Goal: Task Accomplishment & Management: Complete application form

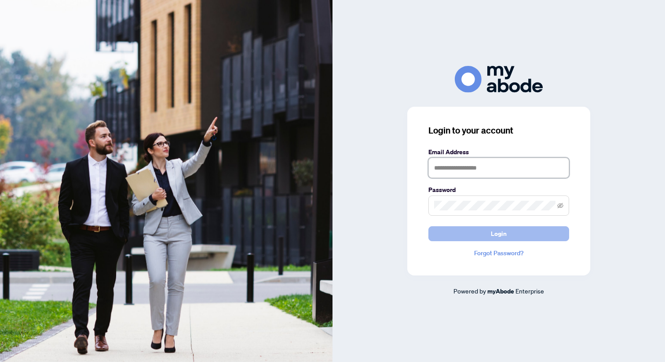
type input "**********"
click at [514, 236] on button "Login" at bounding box center [498, 233] width 141 height 15
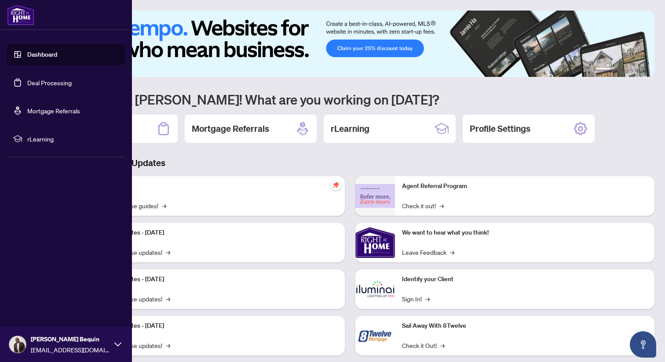
click at [44, 85] on link "Deal Processing" at bounding box center [49, 83] width 44 height 8
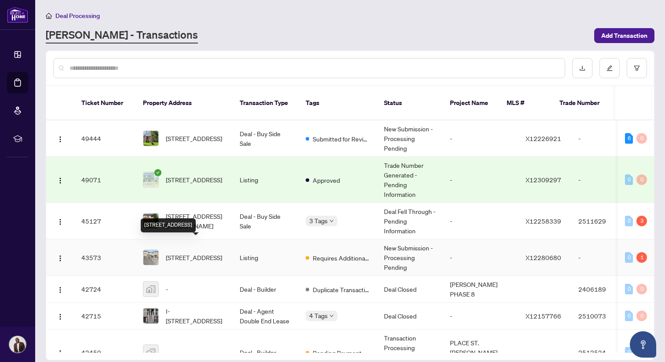
click at [194, 253] on span "[STREET_ADDRESS]" at bounding box center [194, 258] width 56 height 10
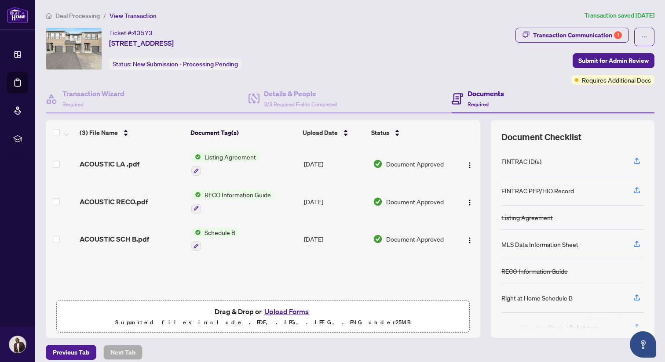
scroll to position [7, 0]
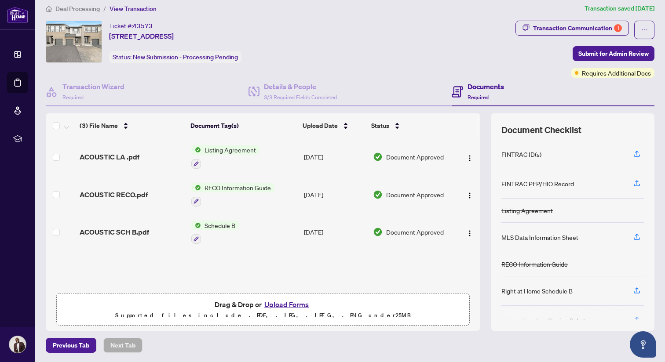
click at [272, 303] on button "Upload Forms" at bounding box center [287, 304] width 50 height 11
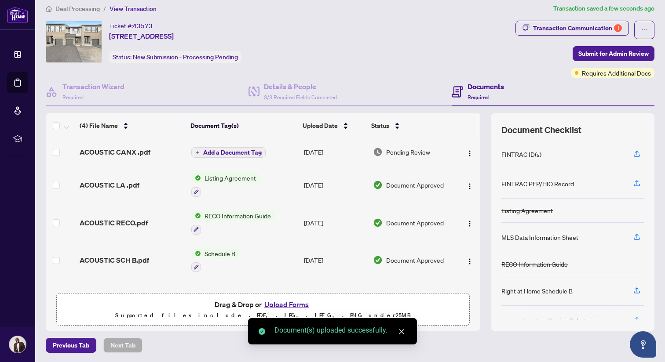
click at [216, 153] on span "Add a Document Tag" at bounding box center [232, 153] width 58 height 6
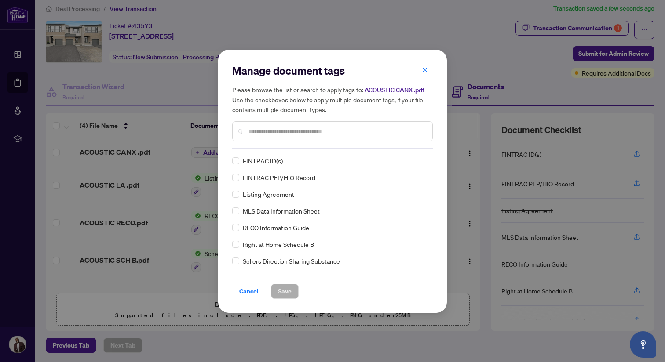
click at [297, 133] on input "text" at bounding box center [336, 132] width 177 height 10
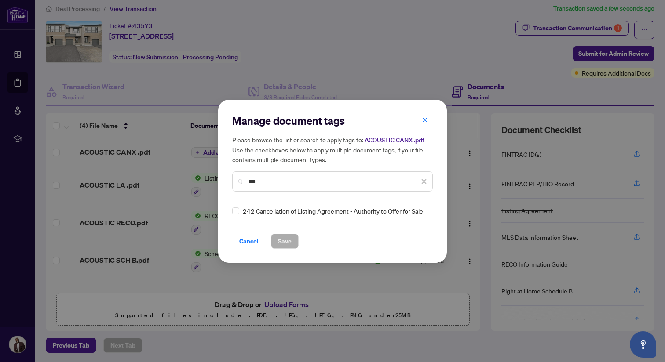
type input "***"
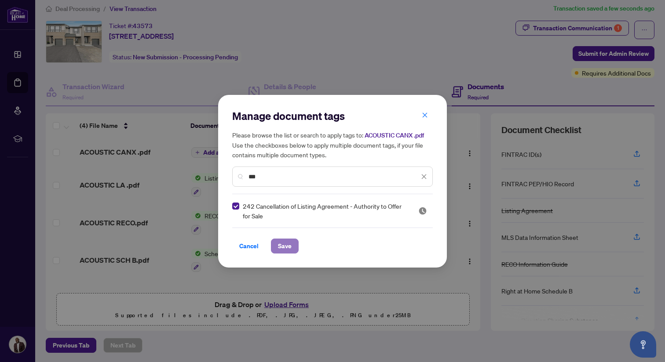
click at [288, 248] on span "Save" at bounding box center [285, 246] width 14 height 14
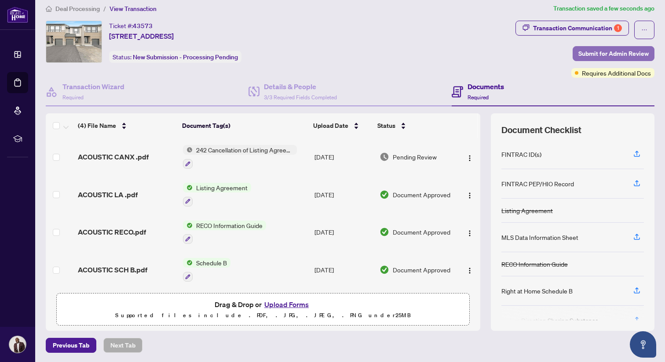
click at [616, 55] on span "Submit for Admin Review" at bounding box center [613, 54] width 70 height 14
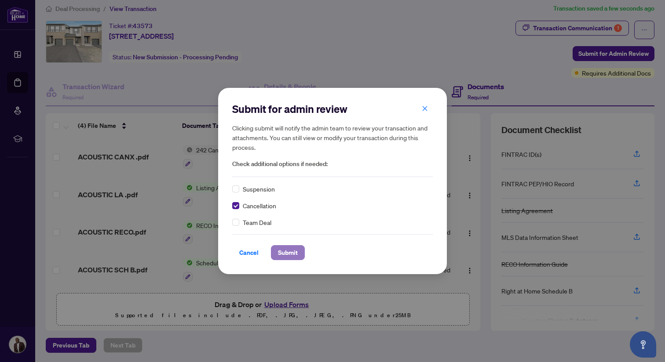
click at [292, 256] on span "Submit" at bounding box center [288, 253] width 20 height 14
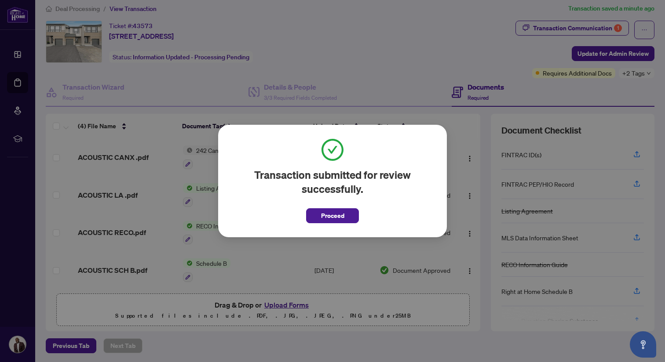
click at [331, 219] on span "Proceed" at bounding box center [332, 216] width 23 height 14
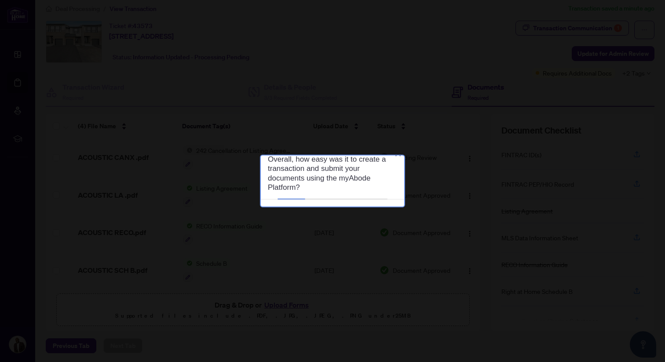
scroll to position [0, 0]
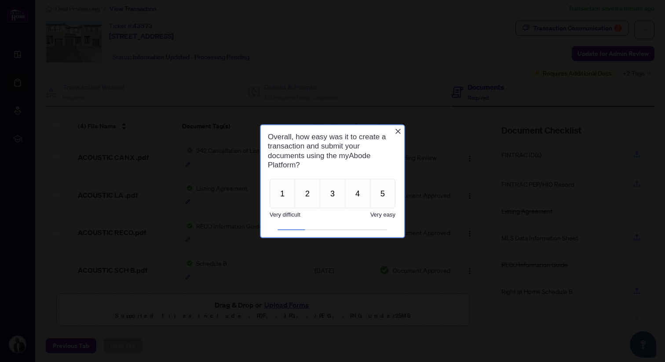
click at [400, 130] on icon "Close button" at bounding box center [397, 131] width 7 height 7
